Goal: Find specific page/section: Find specific page/section

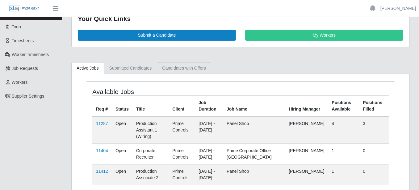
scroll to position [43, 0]
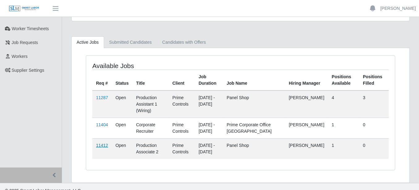
click at [104, 143] on link "11412" at bounding box center [102, 145] width 12 height 5
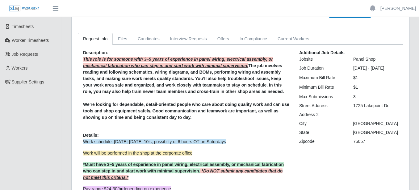
scroll to position [62, 0]
